Goal: Task Accomplishment & Management: Manage account settings

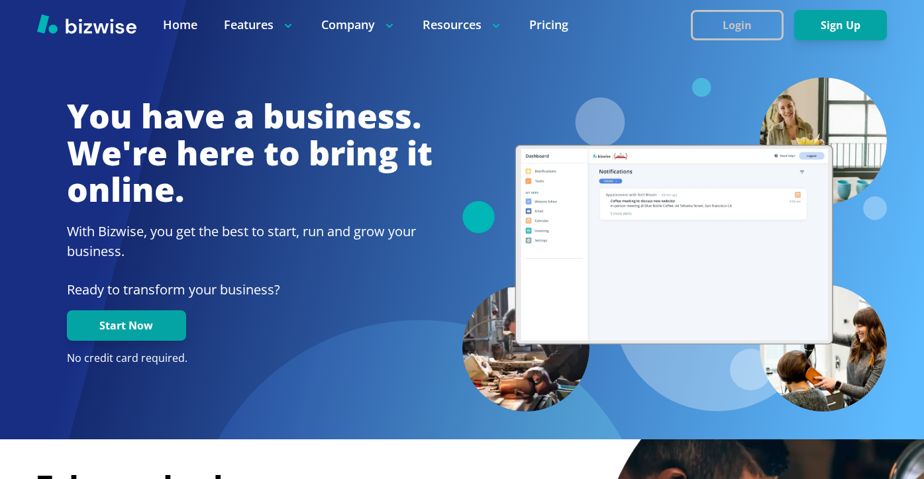
click at [779, 26] on button "Login" at bounding box center [737, 25] width 93 height 30
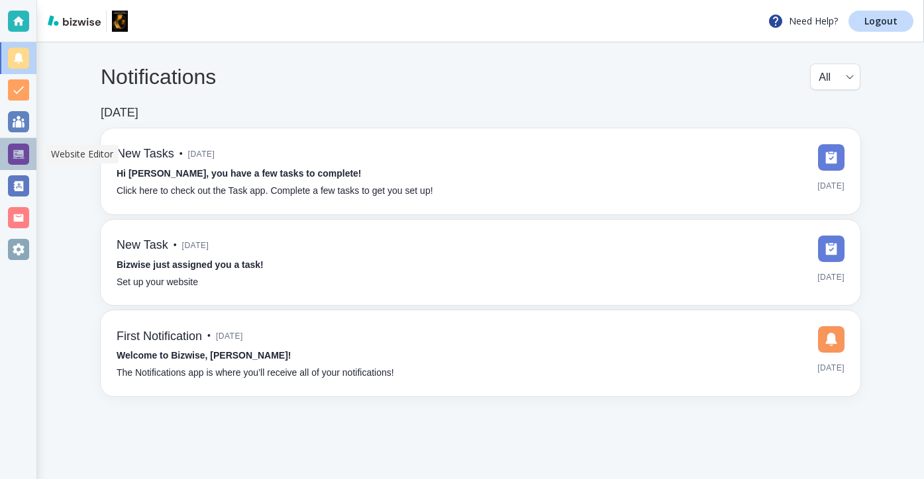
click at [30, 153] on div at bounding box center [18, 154] width 36 height 32
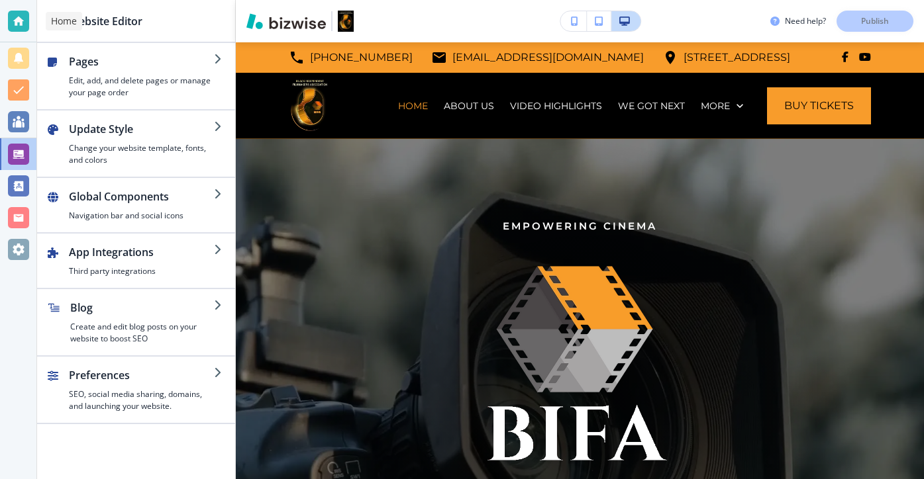
click at [32, 30] on div at bounding box center [18, 21] width 36 height 42
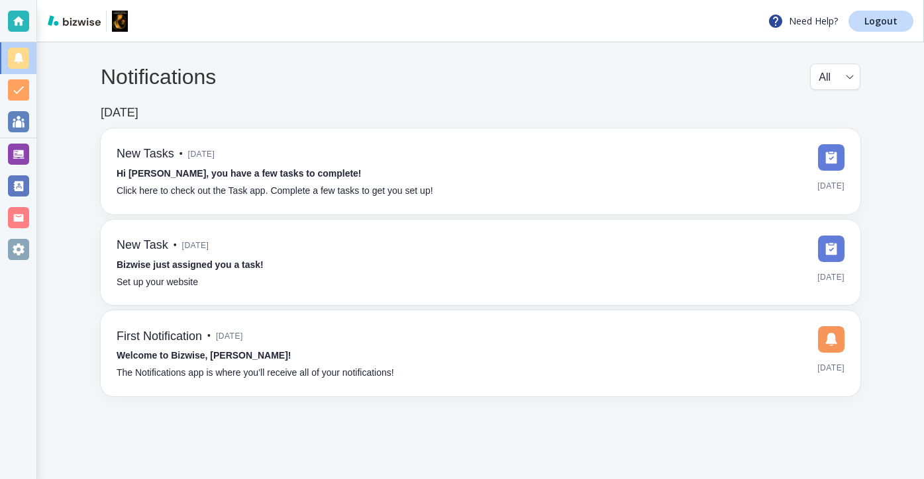
click at [899, 42] on div "Notifications All all ​ Jan 17, 2025 New Tasks • 7 months ago Hi Thomas, you ha…" at bounding box center [480, 229] width 887 height 375
click at [899, 27] on link "Logout" at bounding box center [880, 21] width 65 height 21
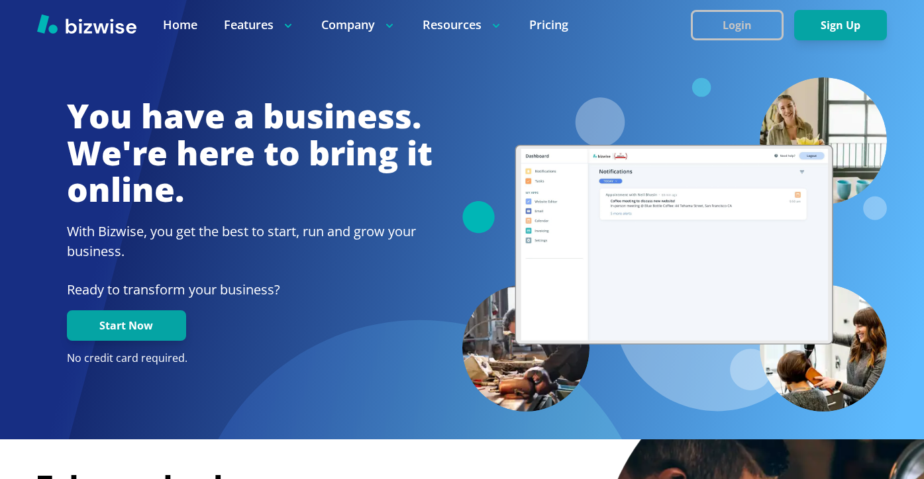
click at [722, 32] on button "Login" at bounding box center [737, 25] width 93 height 30
